Goal: Information Seeking & Learning: Learn about a topic

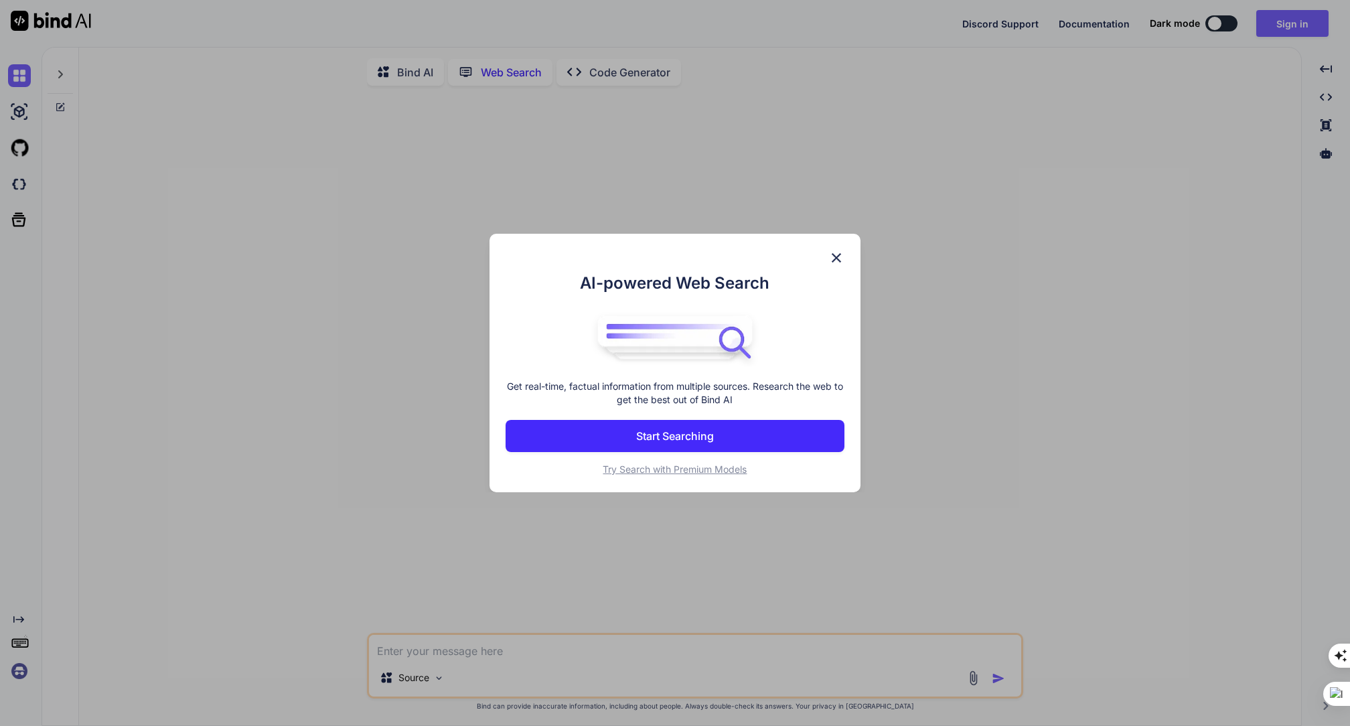
scroll to position [5, 0]
type textarea "x"
click at [703, 433] on p "Start Searching" at bounding box center [675, 436] width 78 height 16
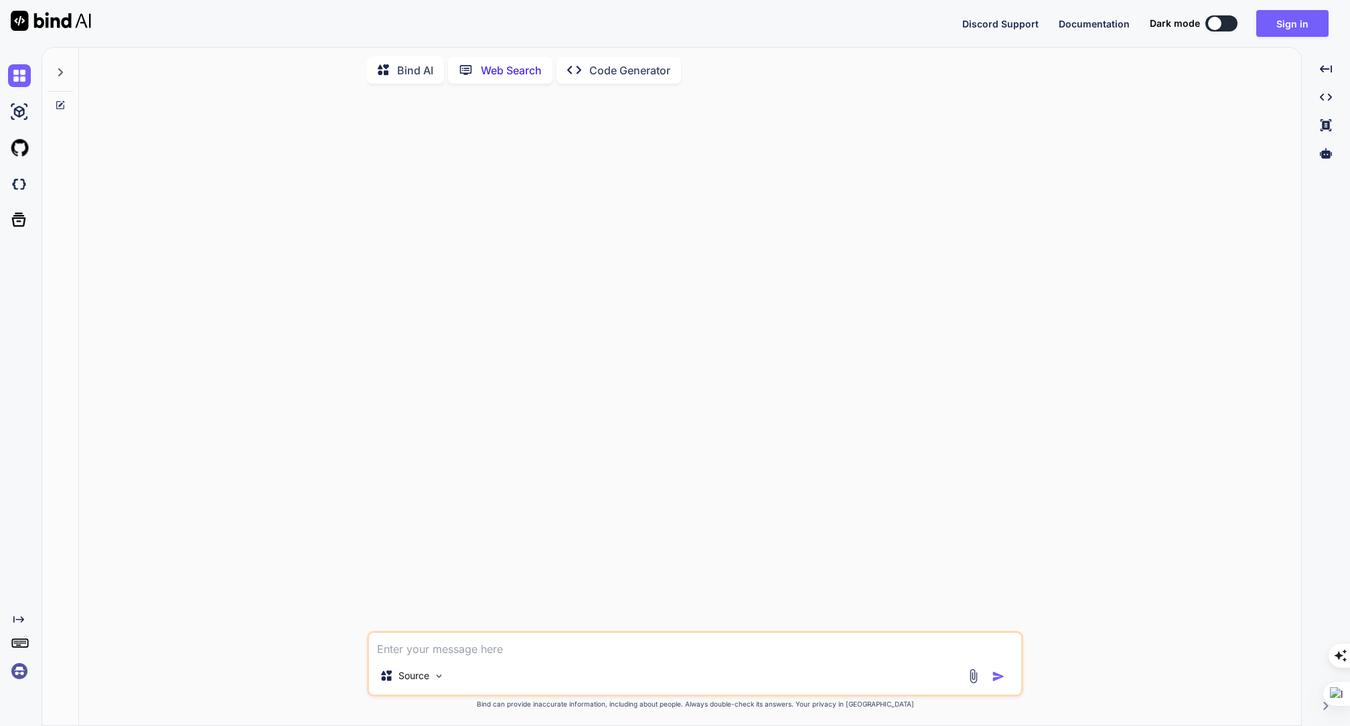
click at [515, 648] on textarea at bounding box center [695, 645] width 652 height 24
type textarea "h"
type textarea "x"
type textarea "ho"
type textarea "x"
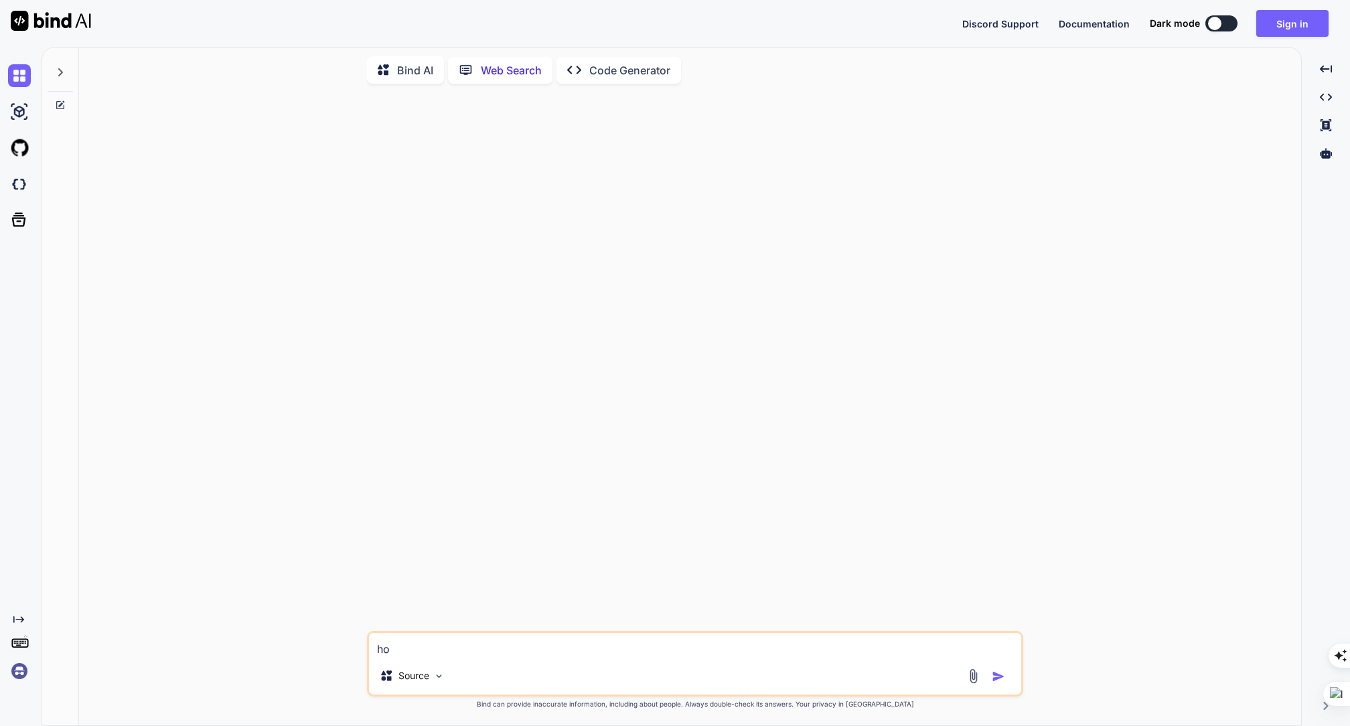
type textarea "how"
type textarea "x"
type textarea "how"
type textarea "x"
type textarea "how t"
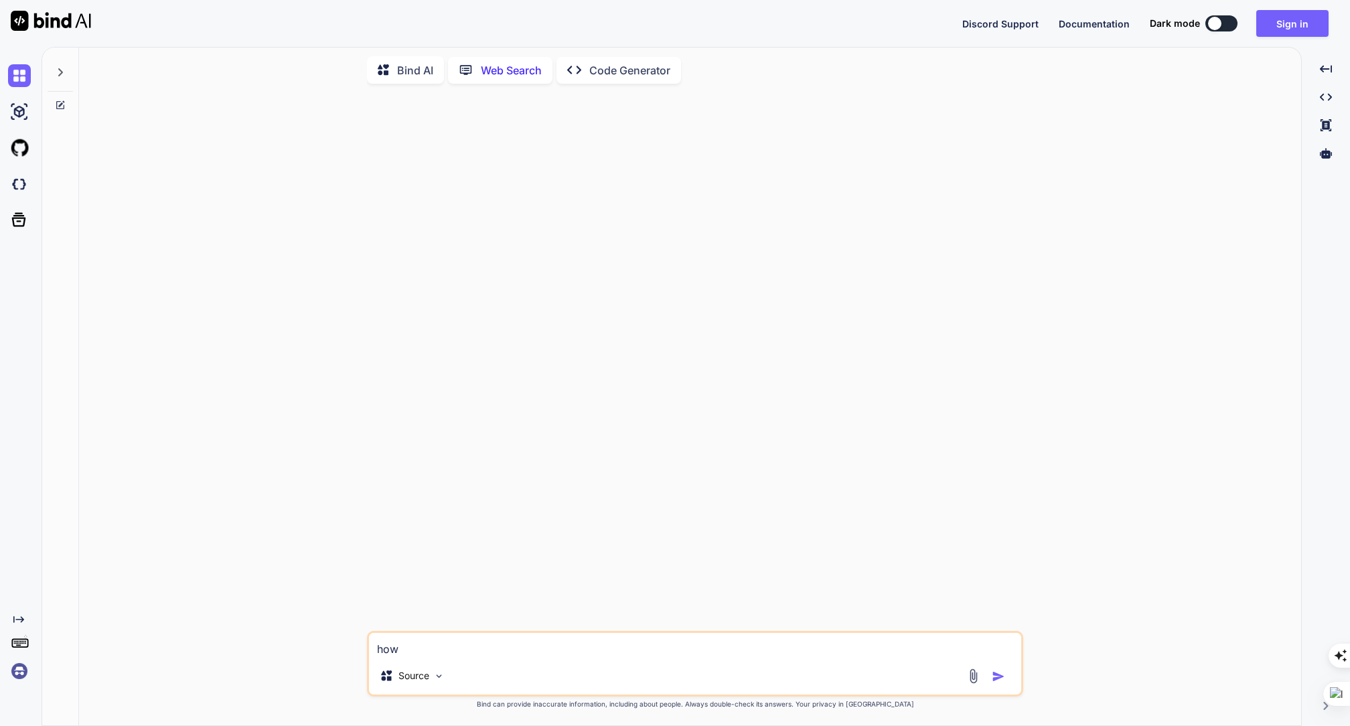
type textarea "x"
type textarea "how to"
type textarea "x"
type textarea "how to"
type textarea "x"
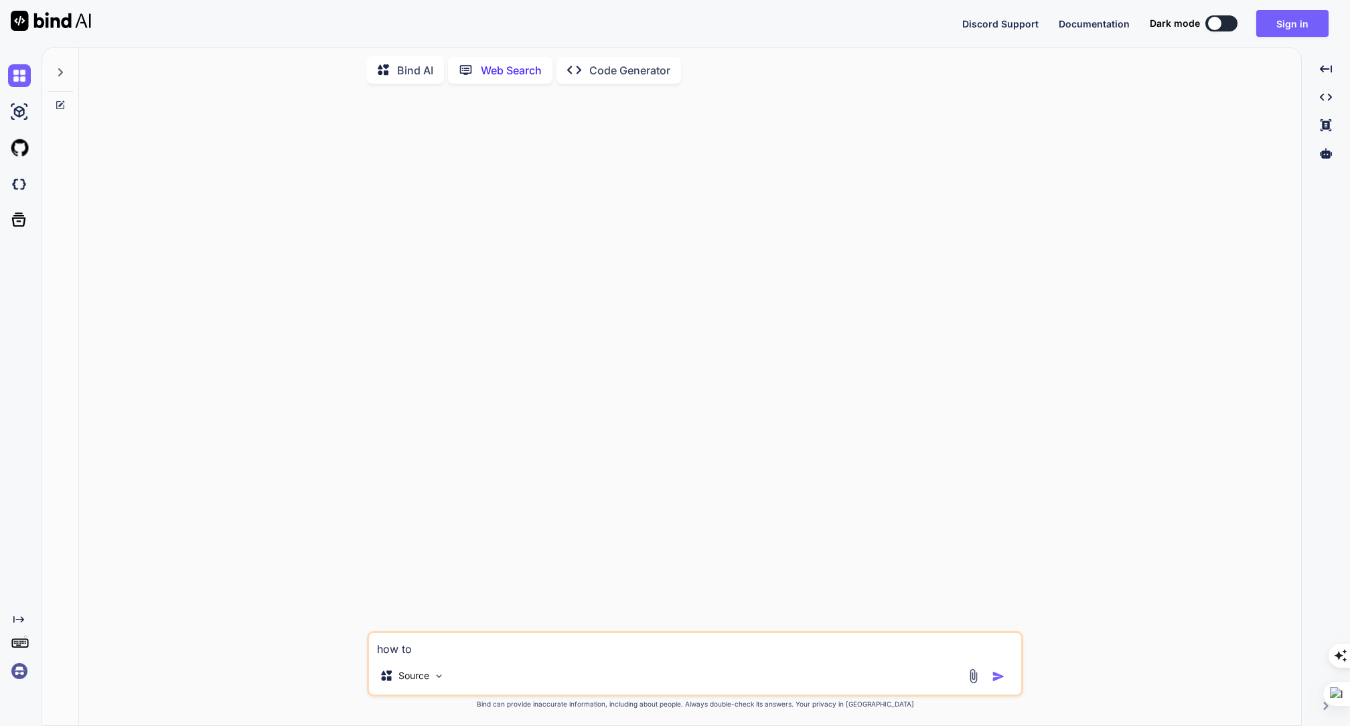
type textarea "how to f"
type textarea "x"
type textarea "how to fi"
type textarea "x"
type textarea "how to fin"
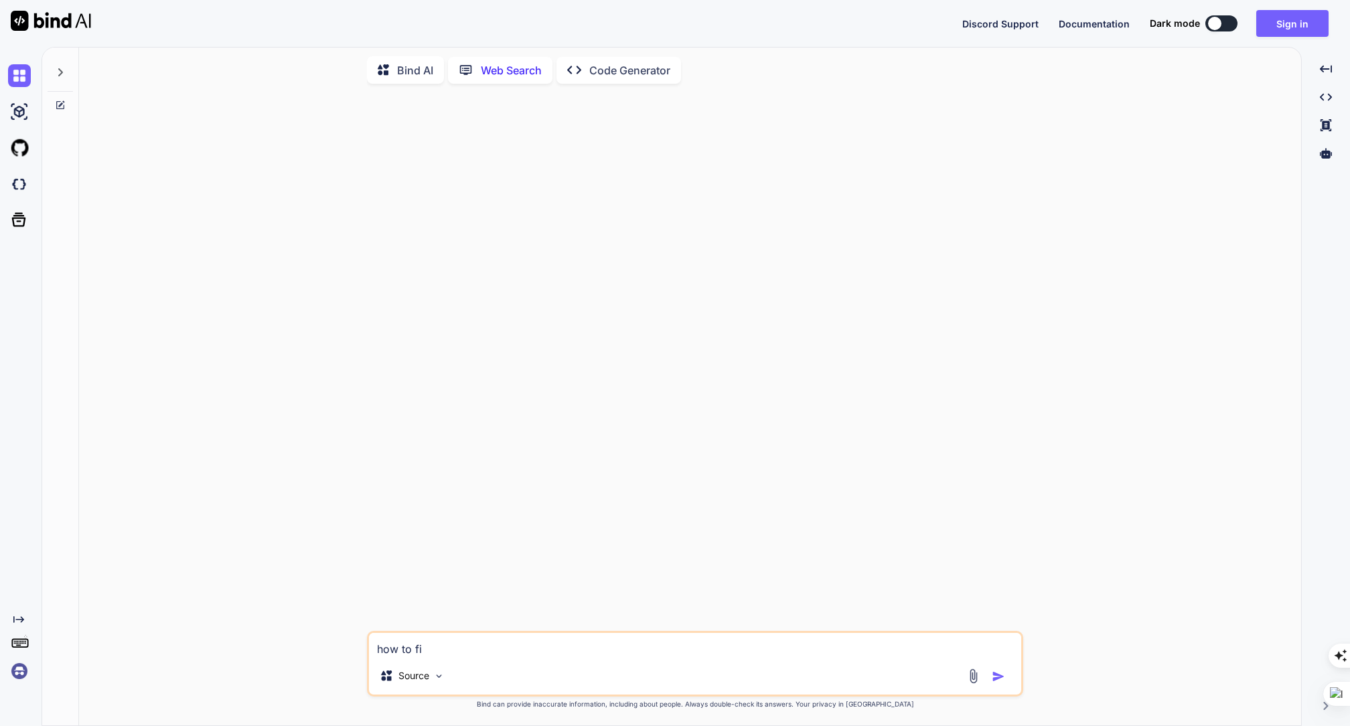
type textarea "x"
type textarea "how to find"
type textarea "x"
type textarea "how to find"
type textarea "x"
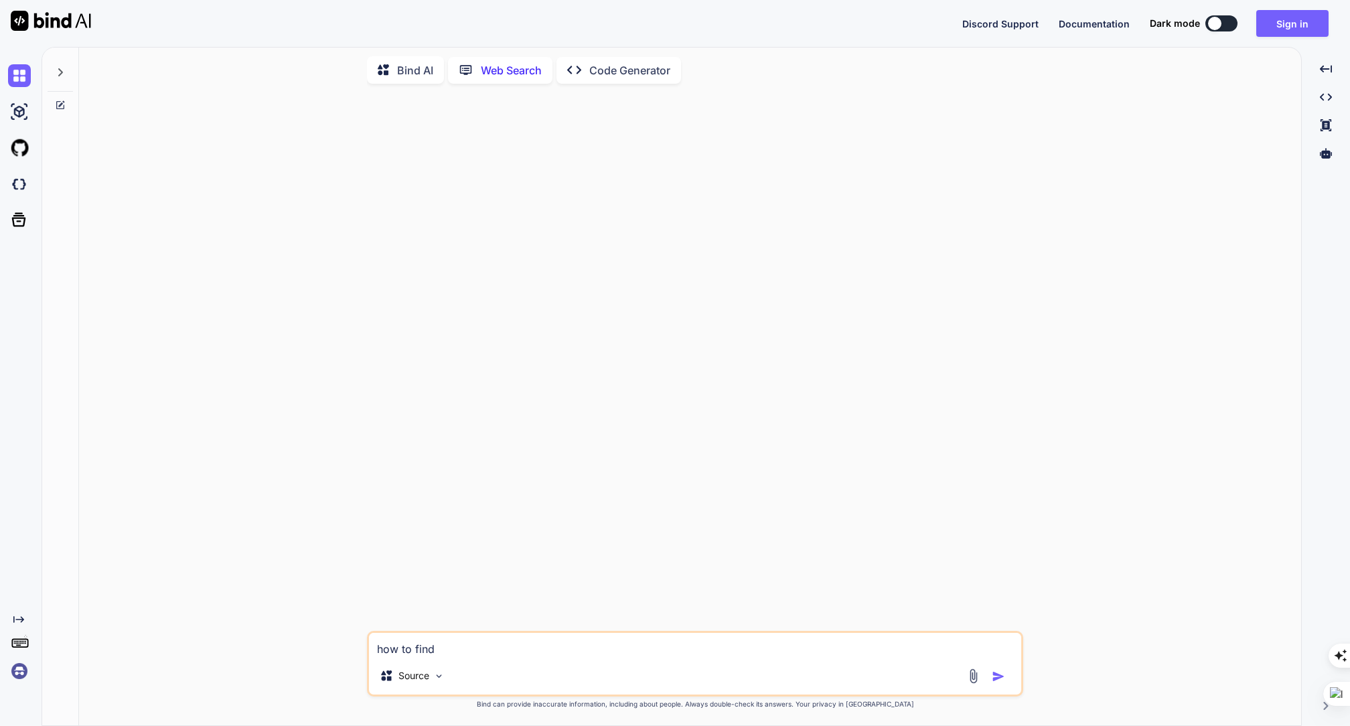
type textarea "how to find f"
type textarea "x"
type textarea "how to find fr"
type textarea "x"
type textarea "how to find fre"
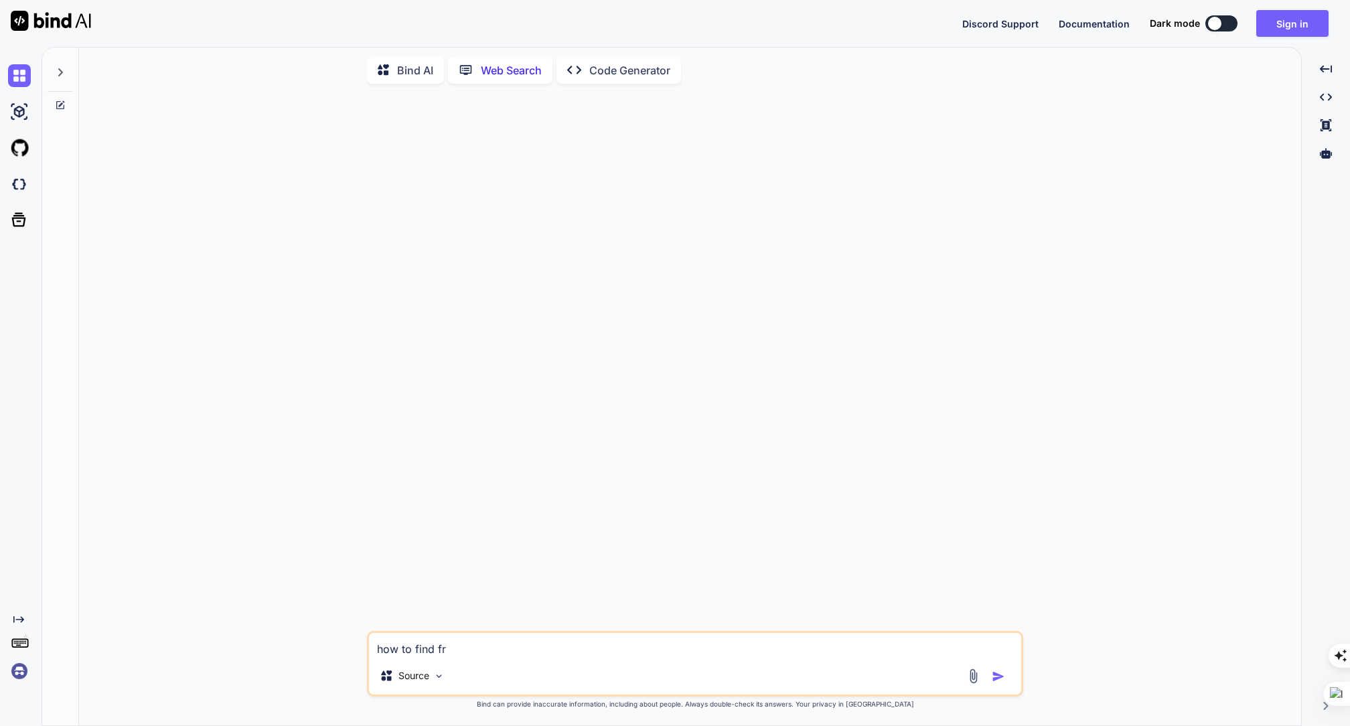
type textarea "x"
type textarea "how to find free"
type textarea "x"
type textarea "how to find free"
type textarea "x"
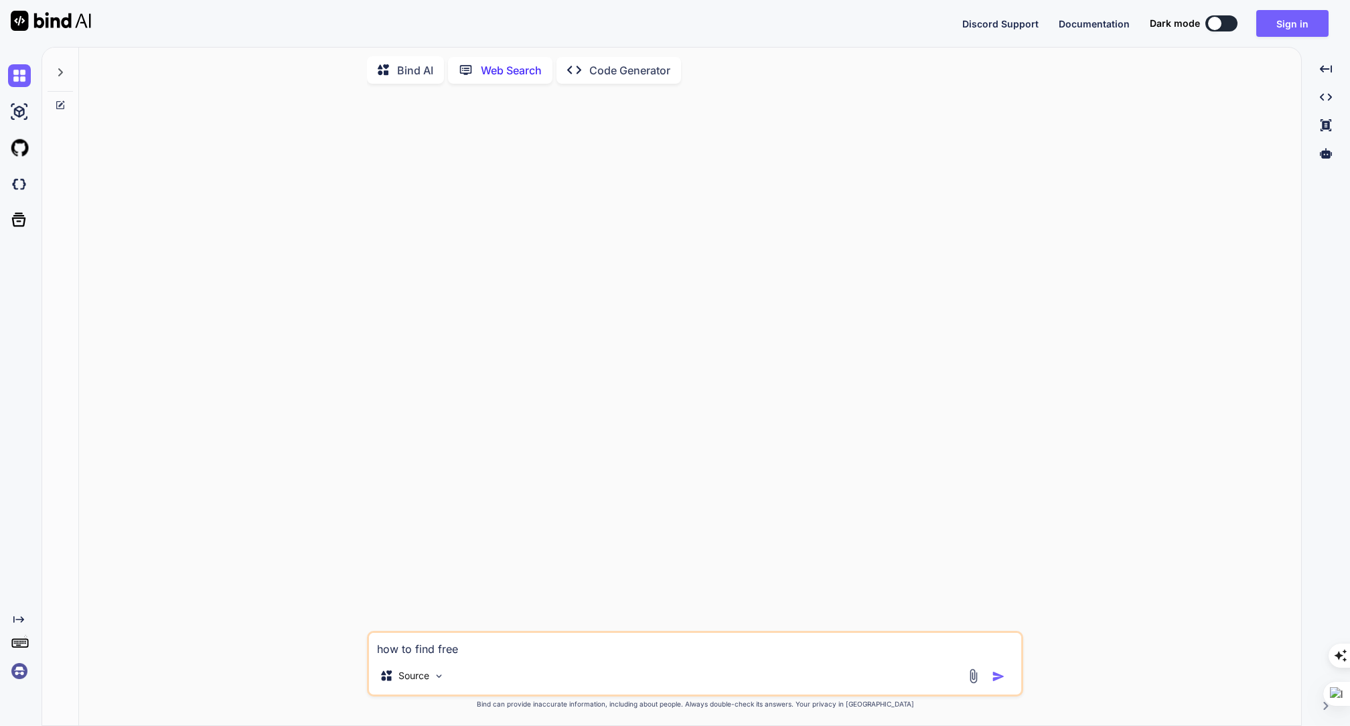
type textarea "how to find free m"
type textarea "x"
type textarea "how to find free mu"
type textarea "x"
type textarea "how to find free mus"
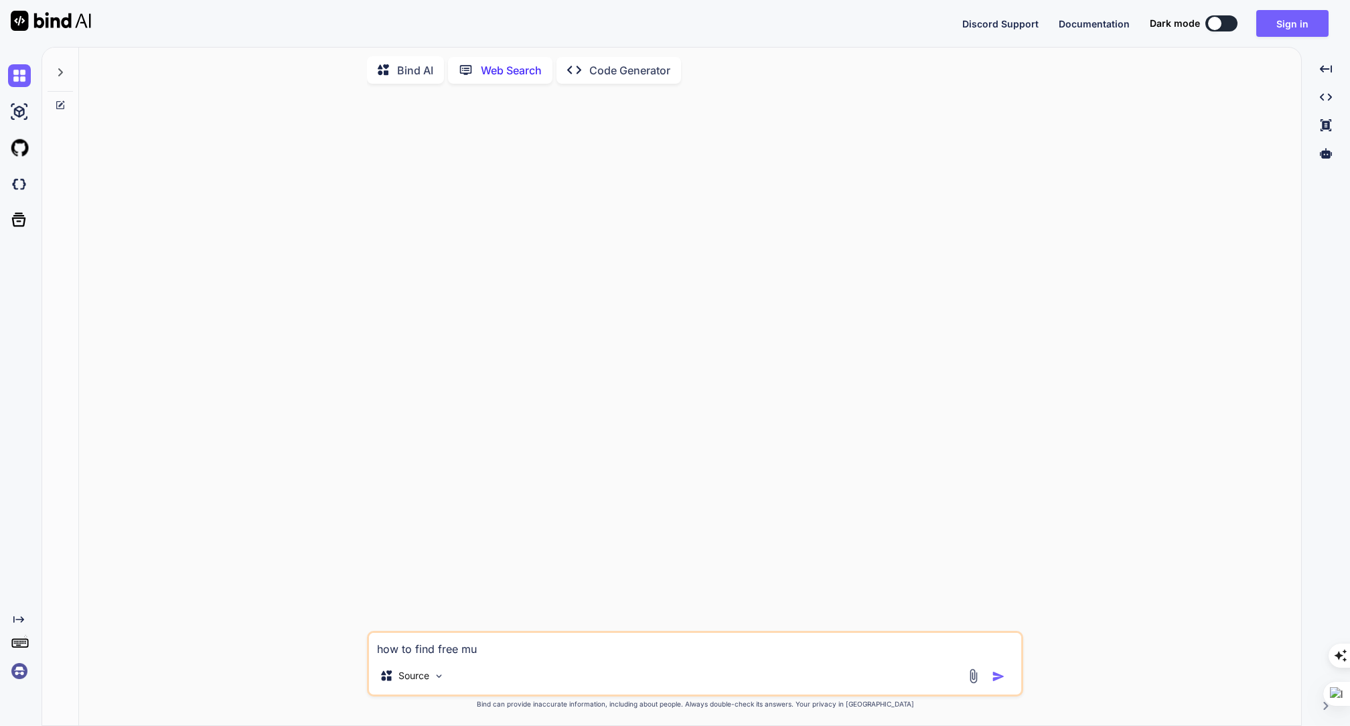
type textarea "x"
type textarea "how to find free musi"
type textarea "x"
type textarea "how to find free music"
type textarea "x"
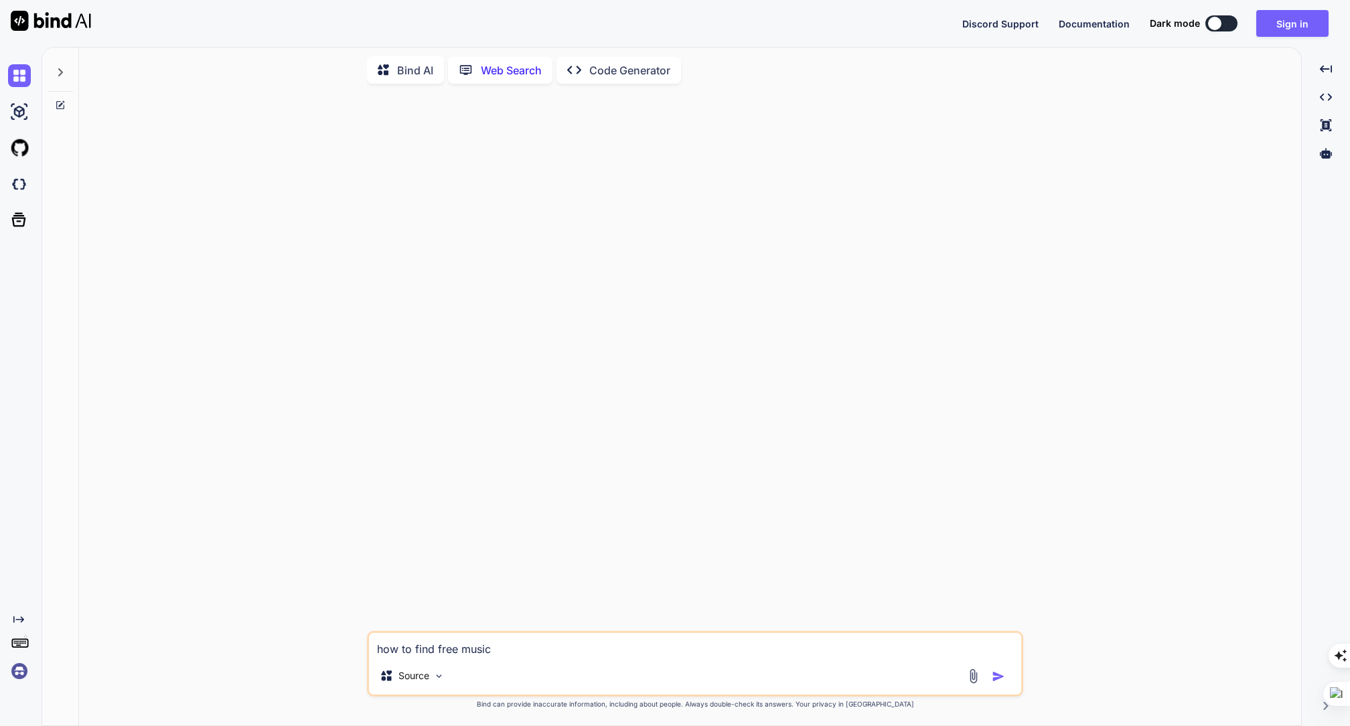
type textarea "how to find free music"
type textarea "x"
type textarea "how to find free music"
click at [1003, 675] on img "button" at bounding box center [998, 676] width 13 height 13
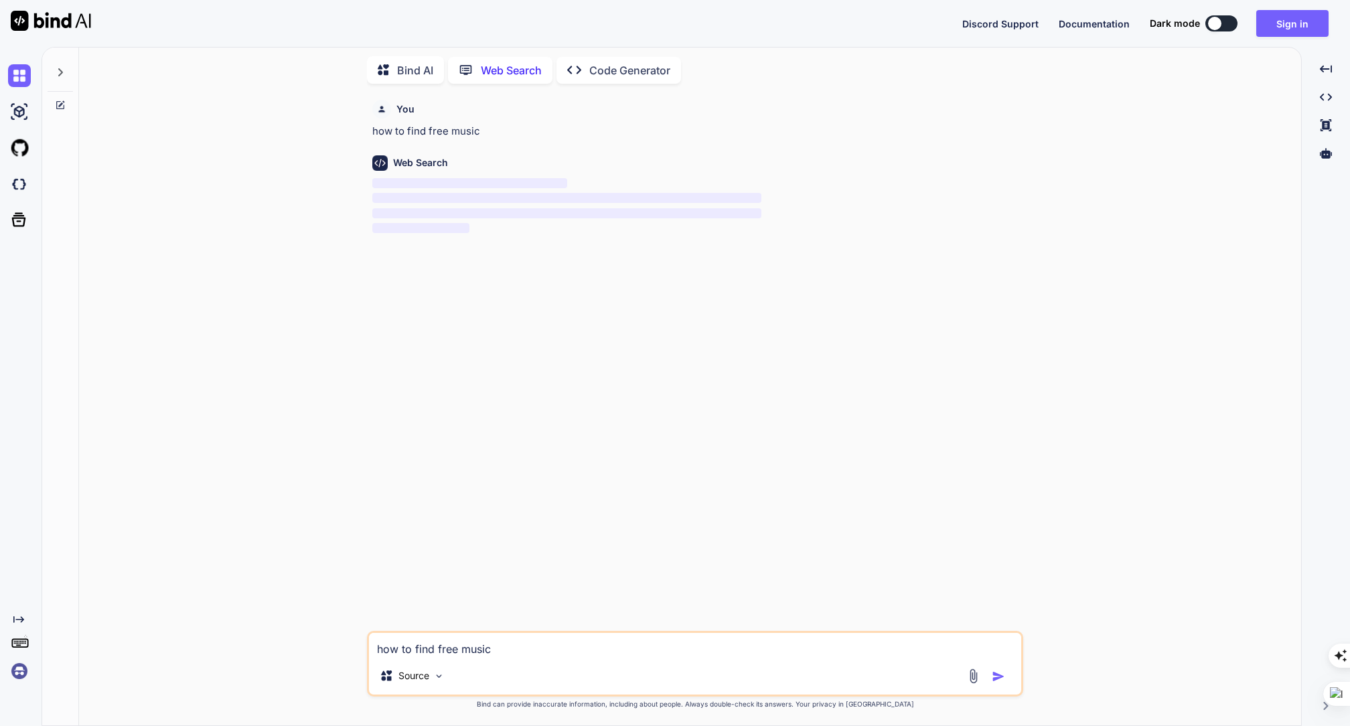
click at [59, 21] on img at bounding box center [51, 21] width 80 height 20
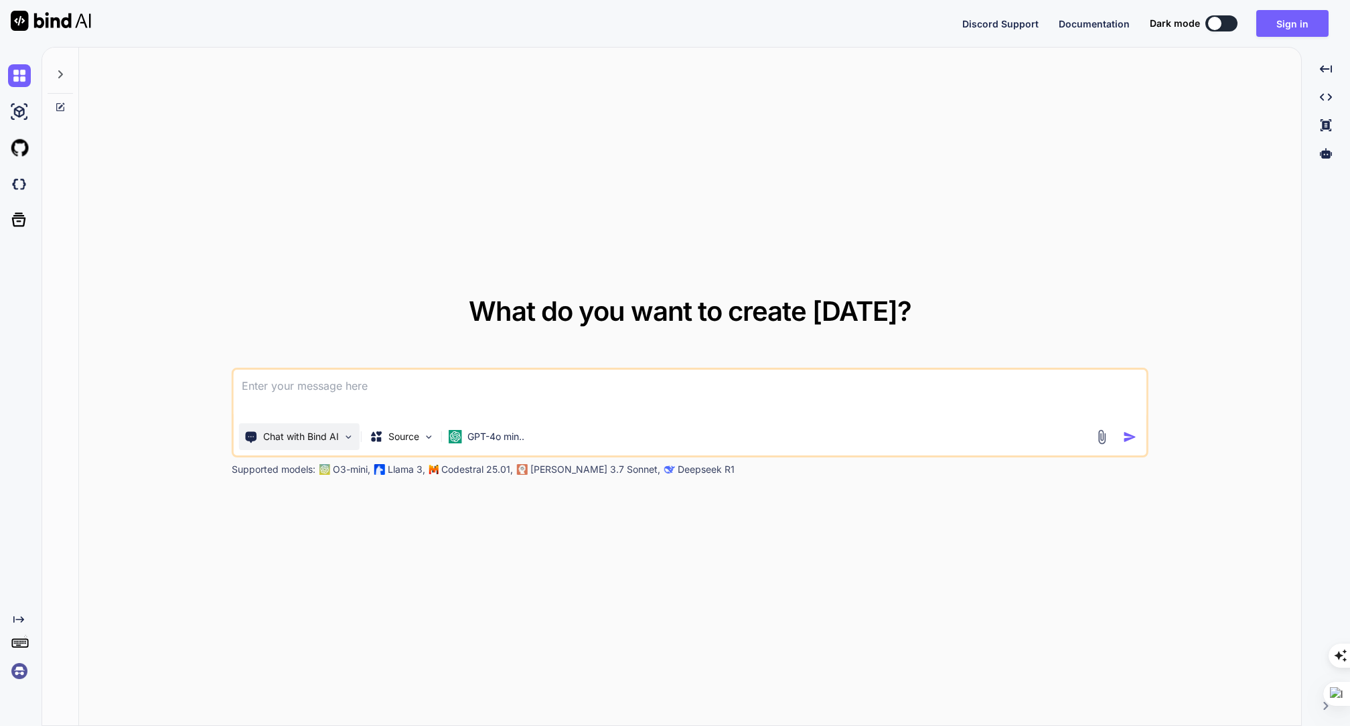
click at [301, 437] on p "Chat with Bind AI" at bounding box center [301, 436] width 76 height 13
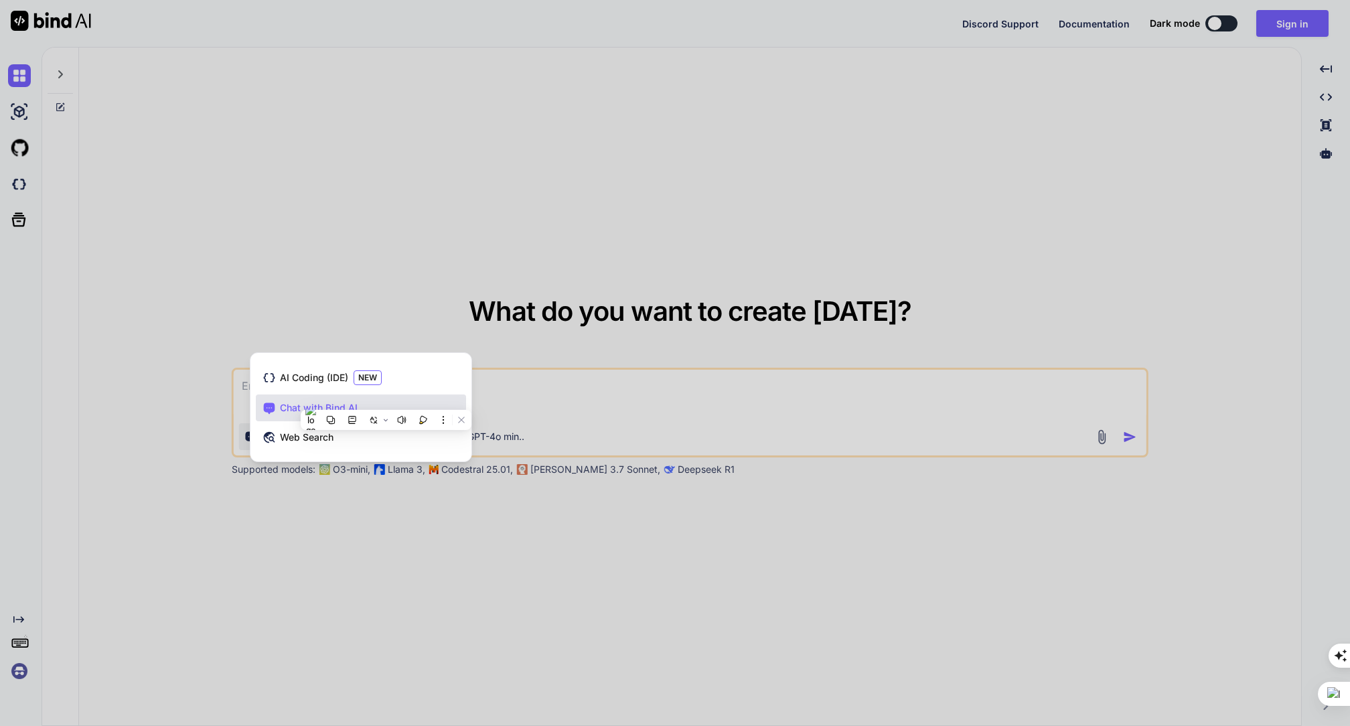
click at [333, 441] on span "Web Search" at bounding box center [307, 437] width 54 height 13
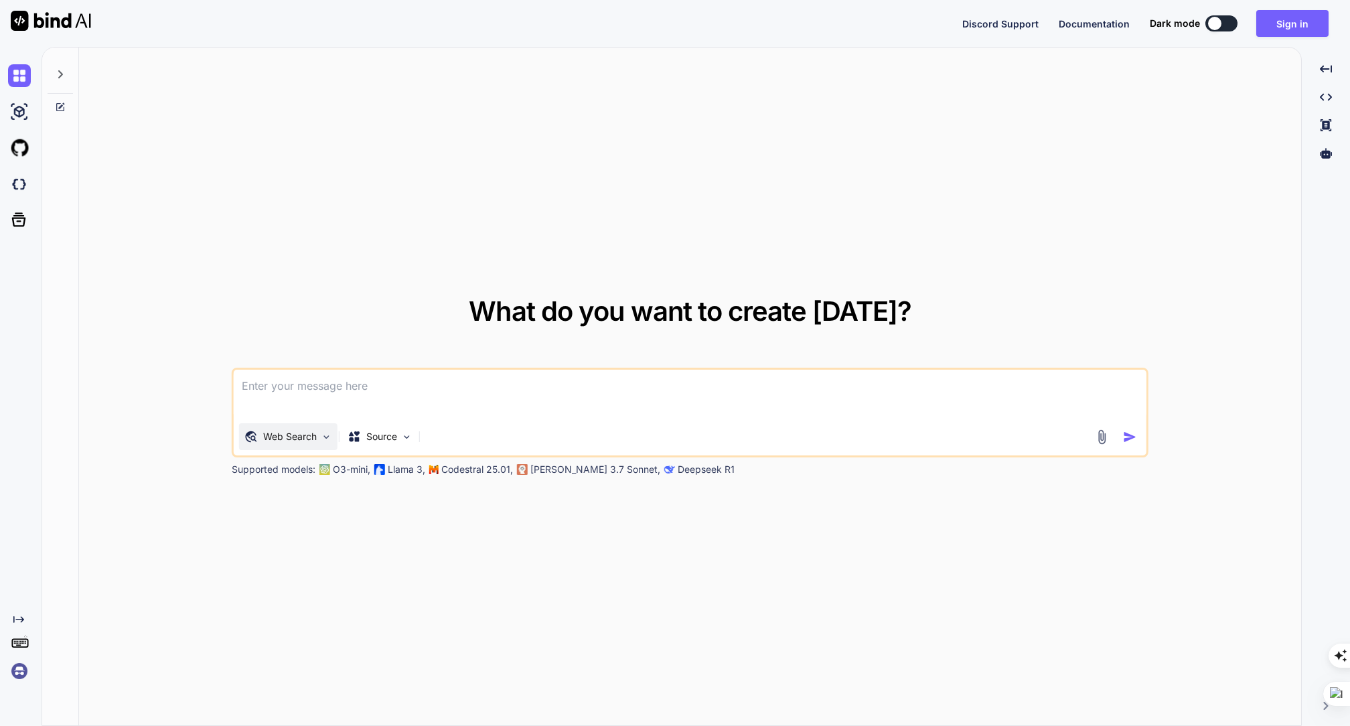
click at [332, 443] on div "Web Search" at bounding box center [288, 436] width 98 height 27
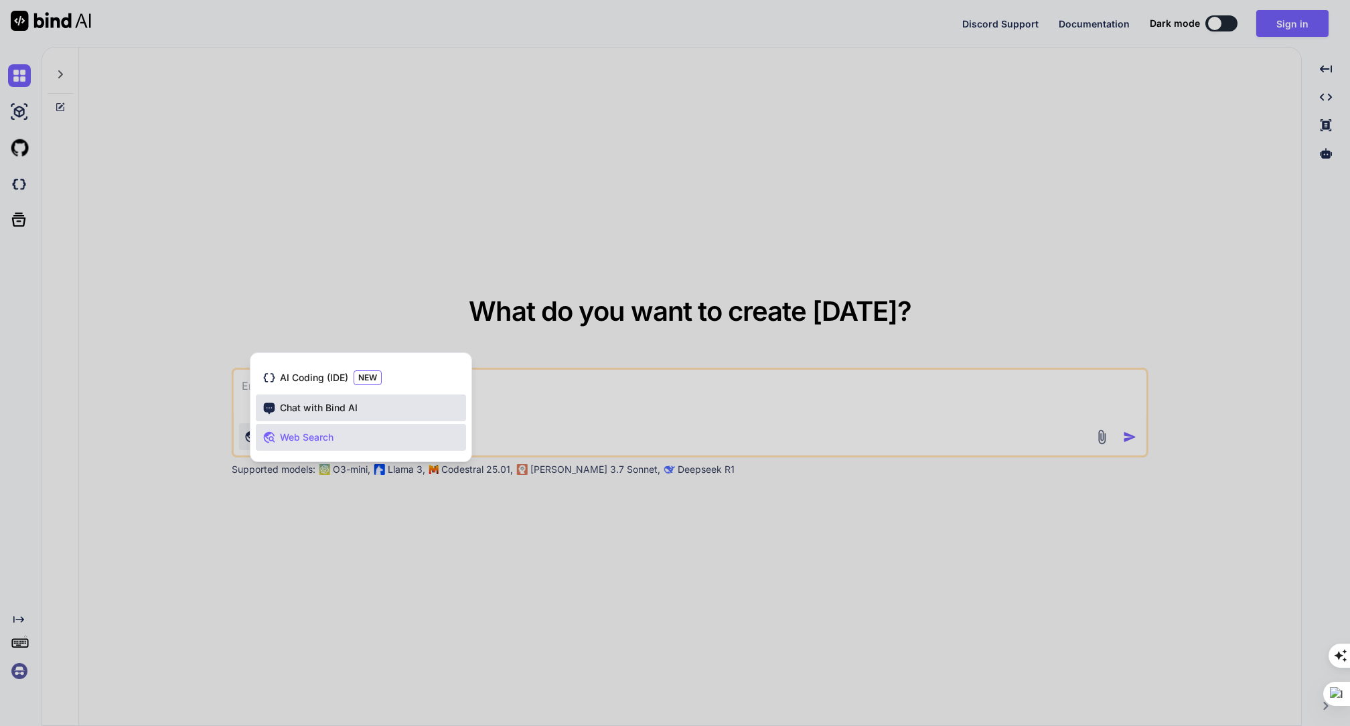
click at [338, 406] on span "Chat with Bind AI" at bounding box center [319, 407] width 78 height 13
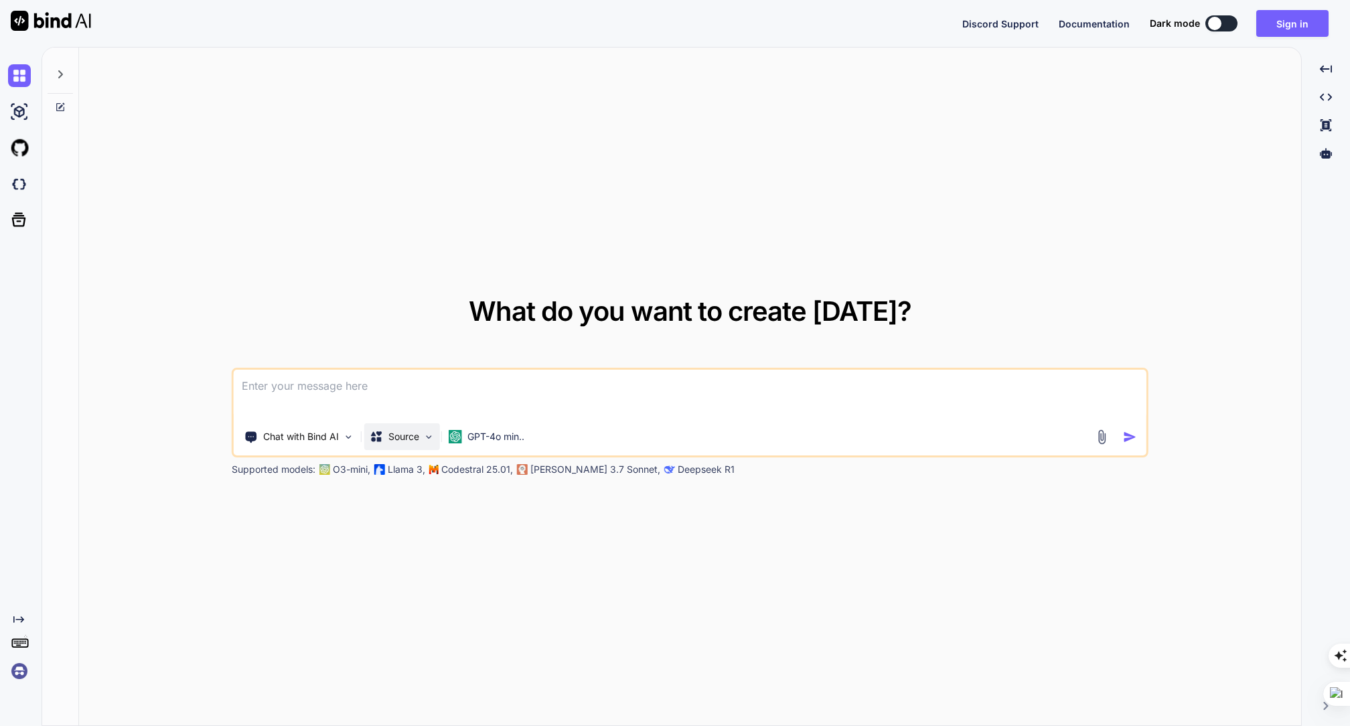
click at [409, 437] on p "Source" at bounding box center [404, 436] width 31 height 13
type textarea "x"
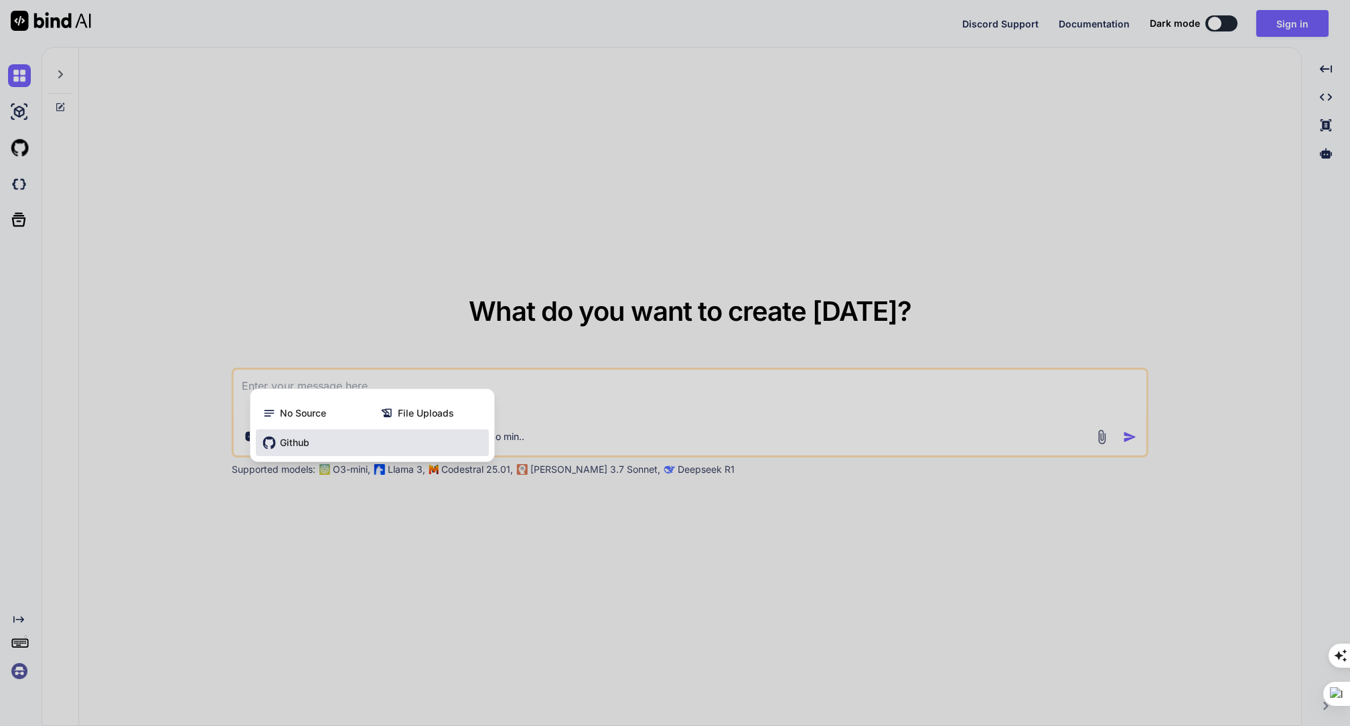
click at [411, 437] on div "Github" at bounding box center [372, 442] width 233 height 27
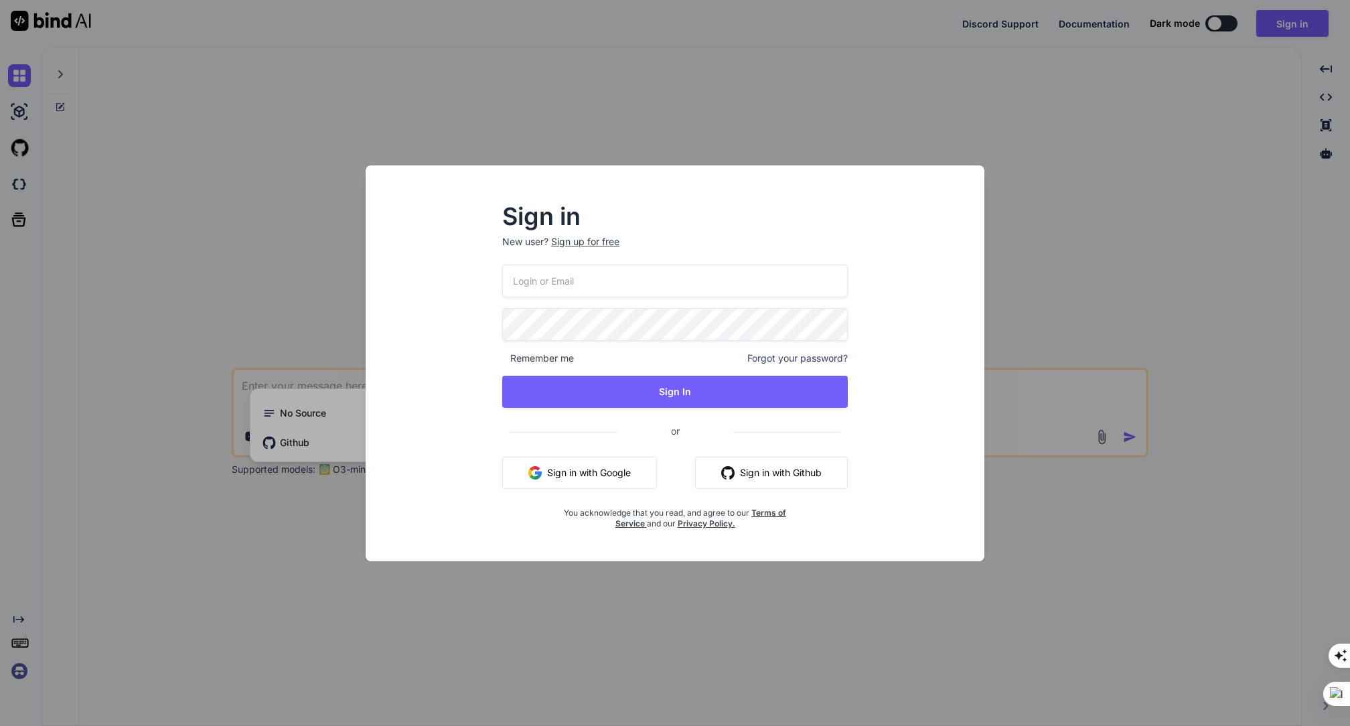
click at [603, 471] on button "Sign in with Google" at bounding box center [579, 473] width 155 height 32
